Goal: Task Accomplishment & Management: Manage account settings

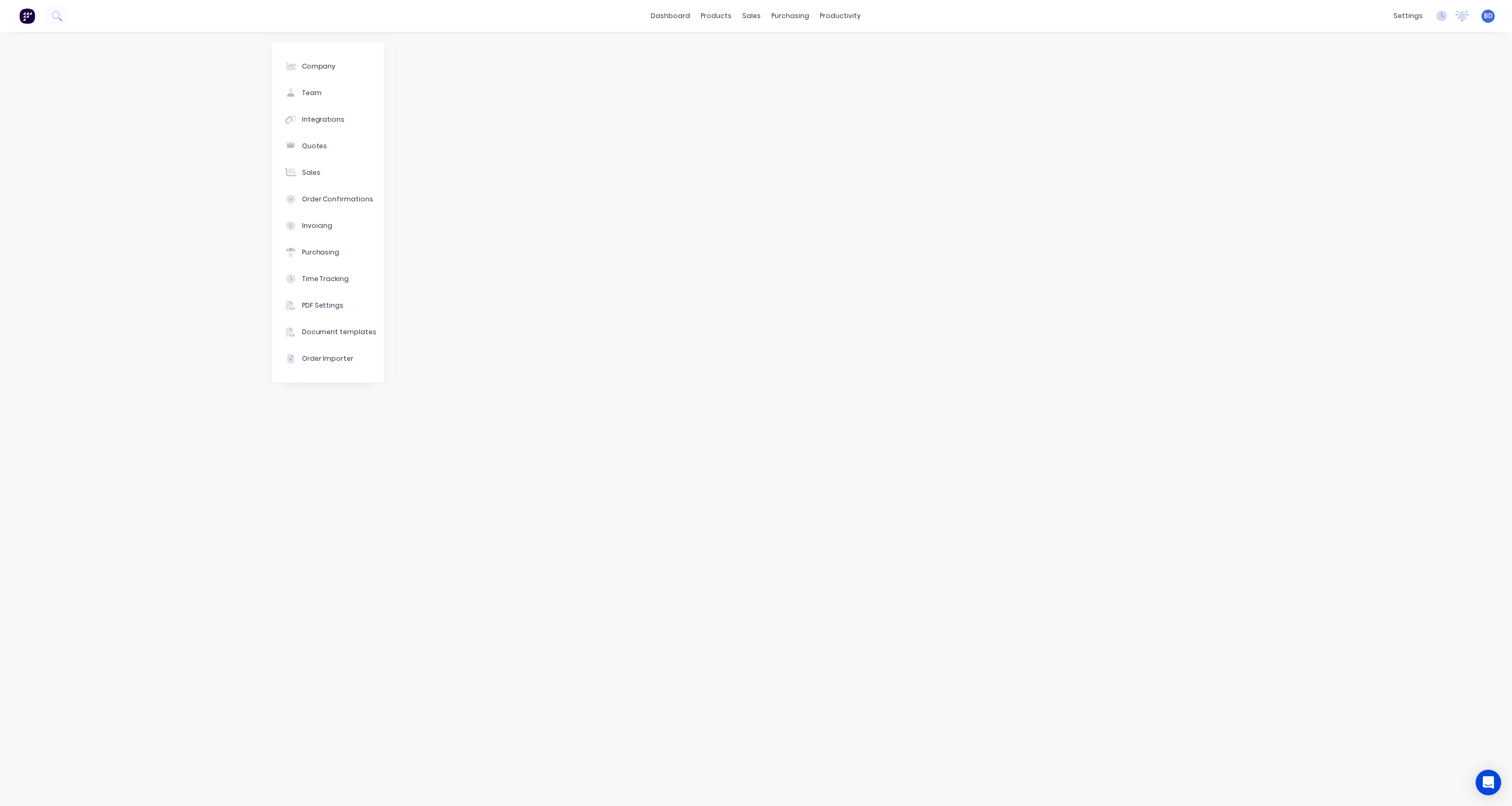
select select "NZ"
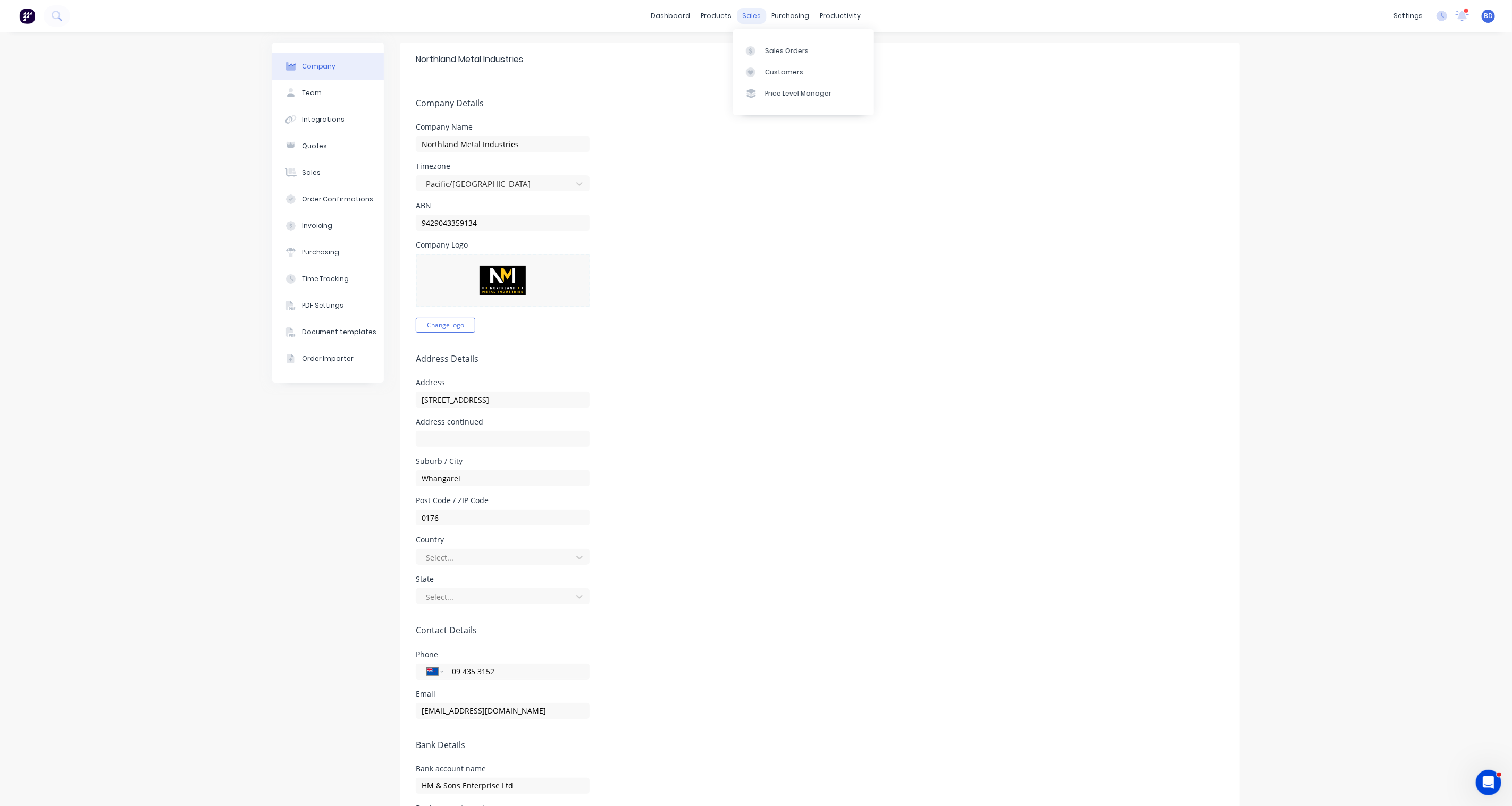
click at [748, 18] on div "sales" at bounding box center [752, 16] width 29 height 16
click at [789, 50] on div "Sales Orders" at bounding box center [787, 51] width 43 height 10
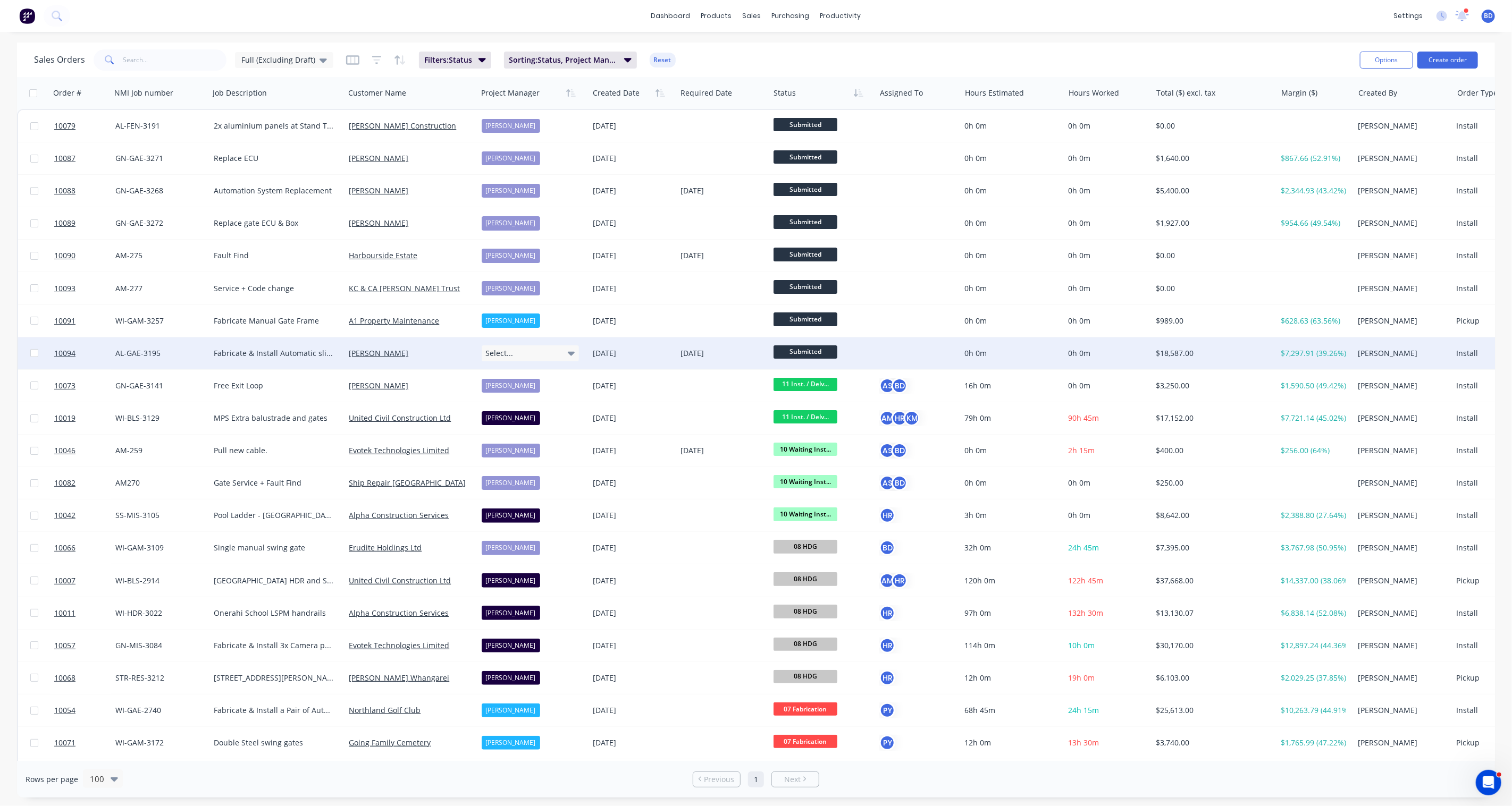
click at [563, 352] on div "Select..." at bounding box center [531, 354] width 98 height 16
click at [513, 434] on div "[PERSON_NAME]" at bounding box center [516, 431] width 59 height 15
click at [958, 10] on div "dashboard products sales purchasing productivity dashboard products Product Cat…" at bounding box center [756, 16] width 1512 height 32
click at [507, 356] on div "[PERSON_NAME]" at bounding box center [511, 353] width 59 height 14
click at [1011, 3] on div "dashboard products sales purchasing productivity dashboard products Product Cat…" at bounding box center [756, 16] width 1512 height 32
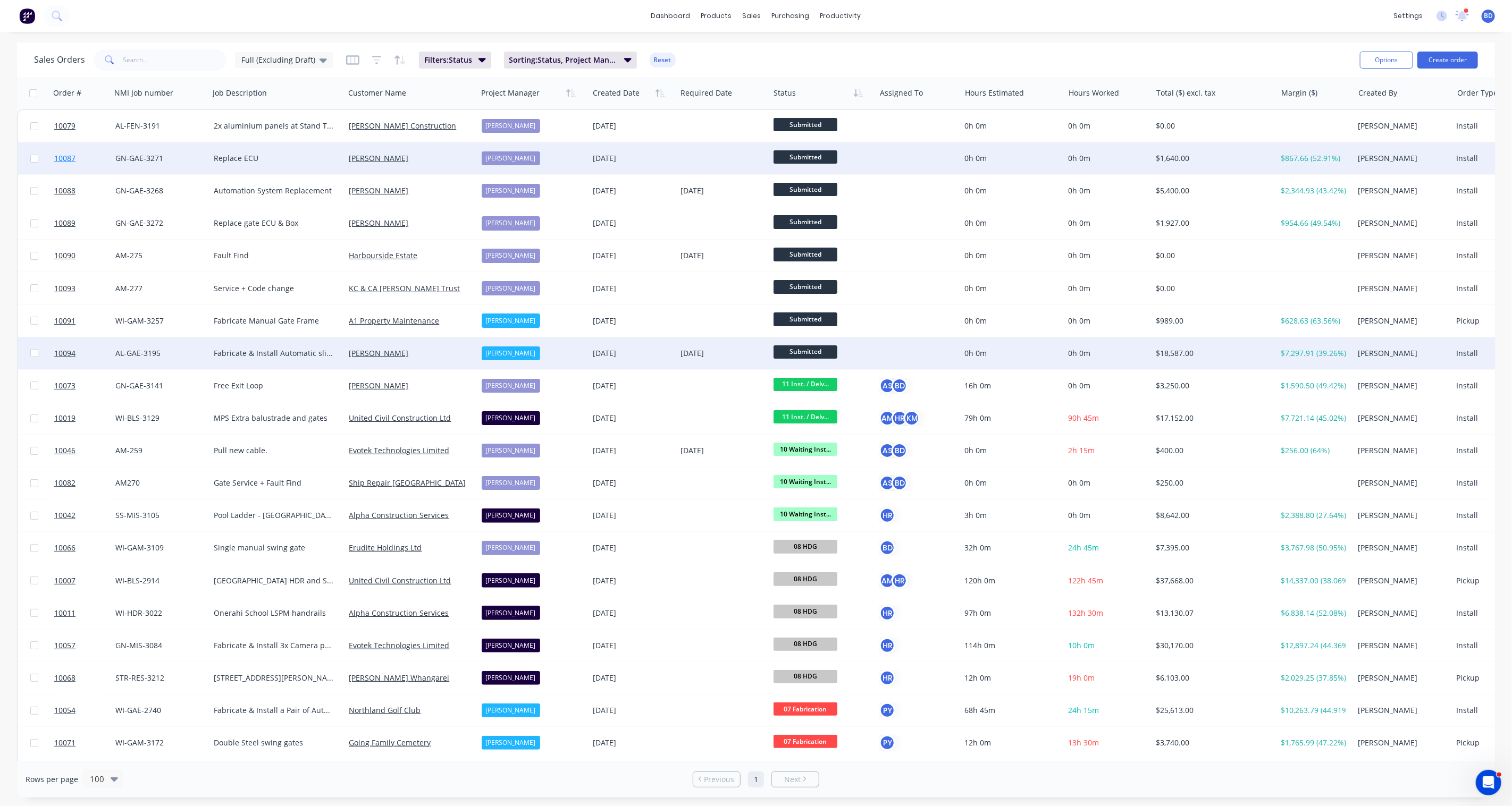
click at [66, 156] on span "10087" at bounding box center [64, 158] width 21 height 10
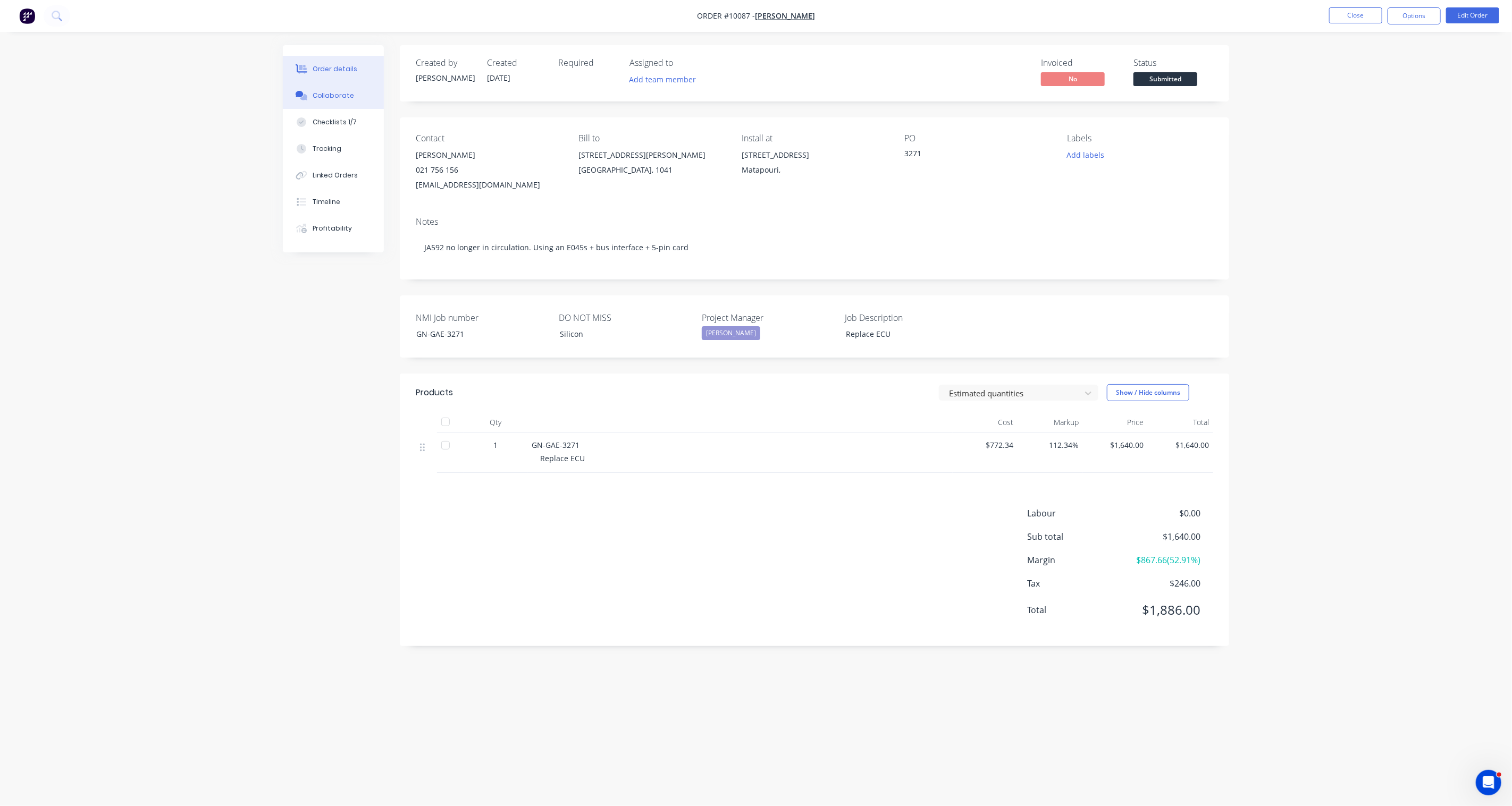
click at [295, 98] on icon at bounding box center [301, 96] width 12 height 10
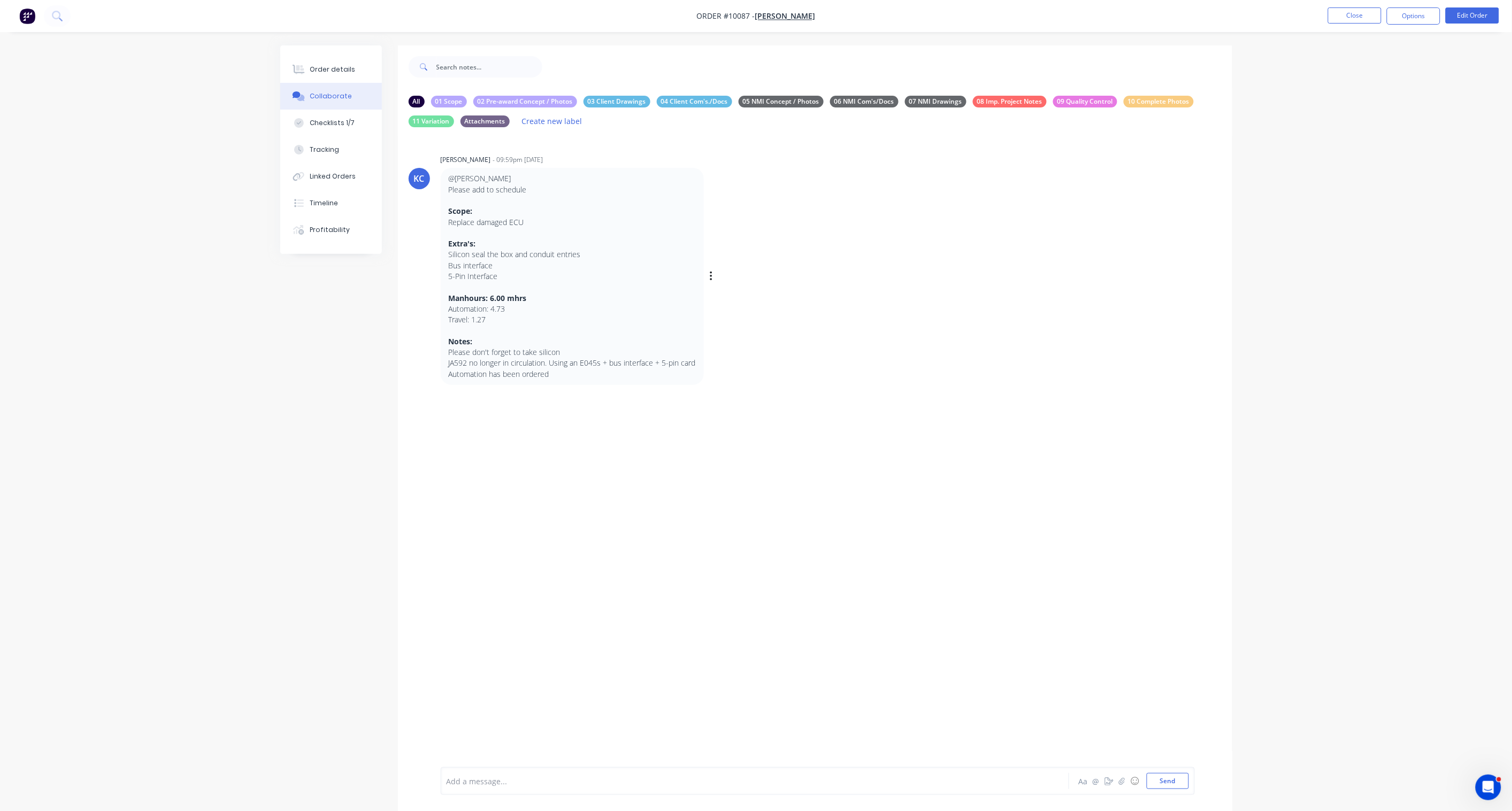
click at [707, 276] on div "@[PERSON_NAME] Please add to schedule Scope: Replace damaged ECU Extra's: Silic…" at bounding box center [608, 276] width 334 height 217
click at [711, 277] on icon "button" at bounding box center [711, 276] width 3 height 12
click at [611, 257] on p "Silicon seal the box and conduit entries" at bounding box center [571, 254] width 247 height 11
click at [525, 236] on p at bounding box center [571, 233] width 247 height 11
drag, startPoint x: 525, startPoint y: 236, endPoint x: 1000, endPoint y: 366, distance: 492.5
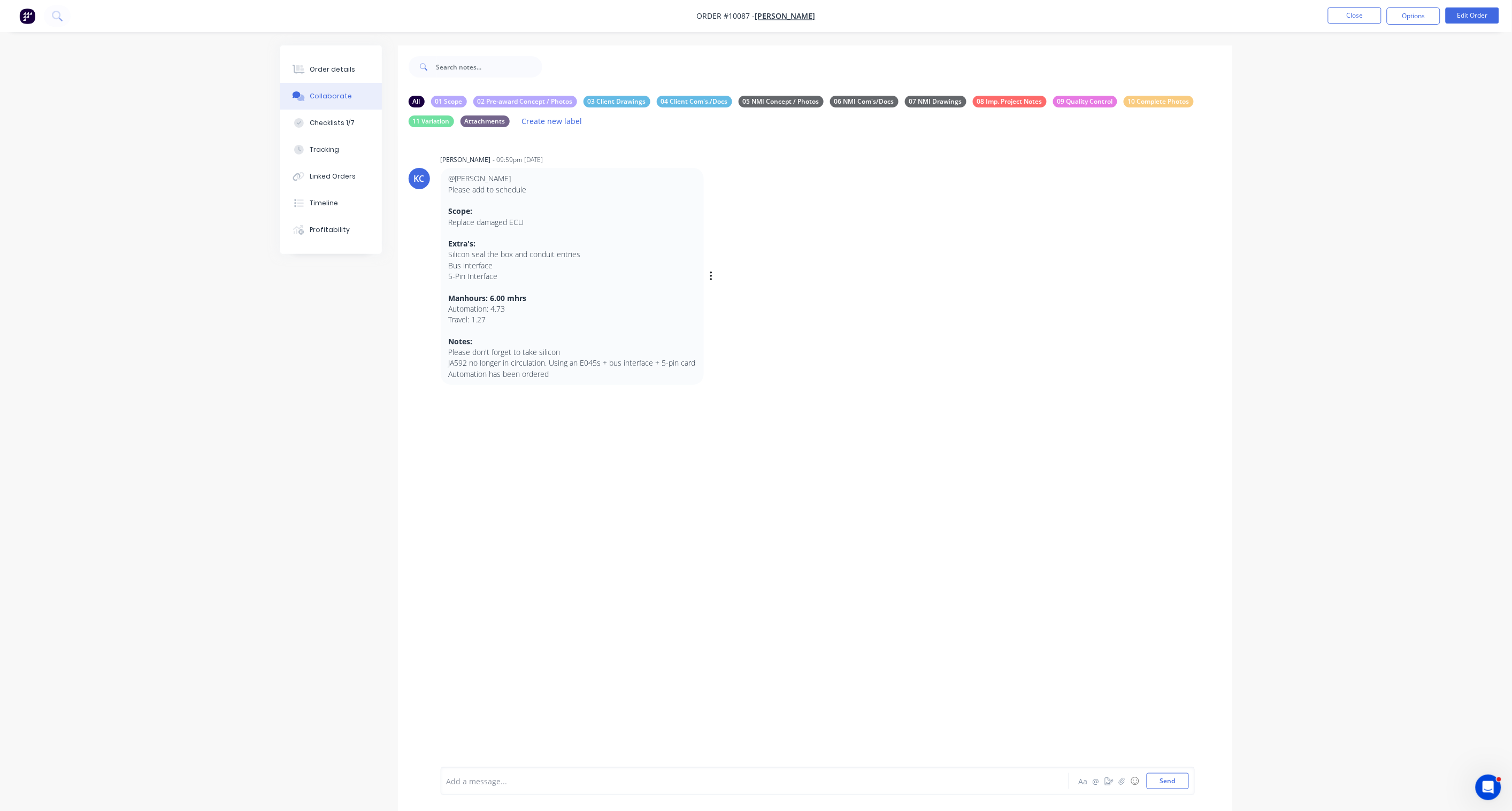
click at [1000, 366] on div "KC [PERSON_NAME] - 09:59pm [DATE] @[PERSON_NAME] Please add to schedule Scope: …" at bounding box center [815, 269] width 835 height 233
click at [1370, 11] on button "Close" at bounding box center [1355, 15] width 53 height 16
